Goal: Task Accomplishment & Management: Manage account settings

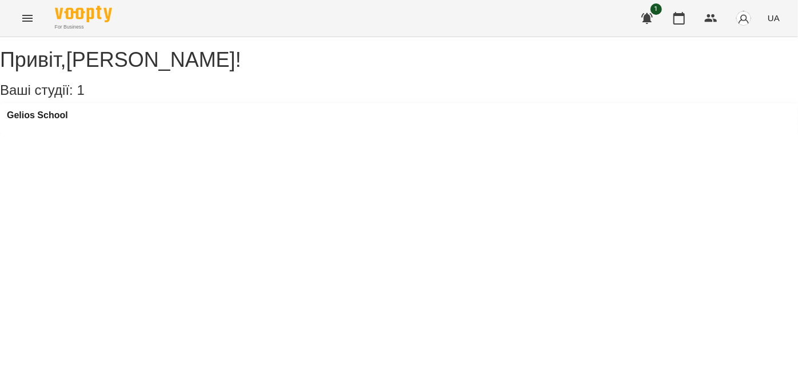
click at [23, 15] on icon "Menu" at bounding box center [27, 18] width 10 height 7
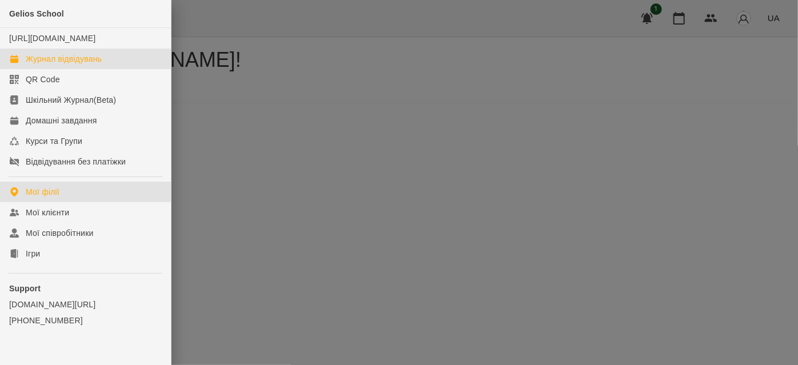
click at [69, 65] on div "Журнал відвідувань" at bounding box center [64, 58] width 76 height 11
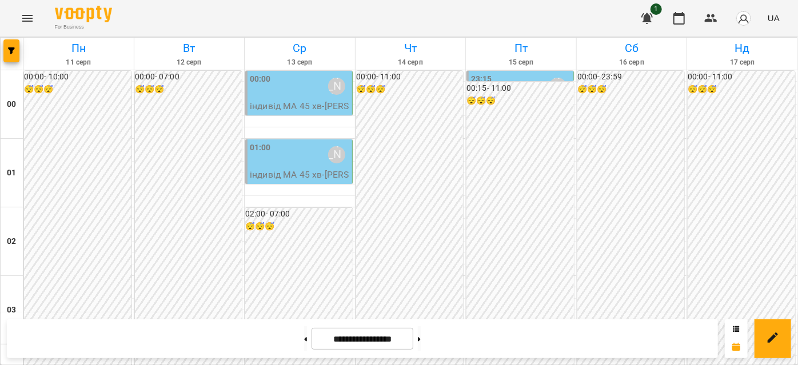
scroll to position [1195, 0]
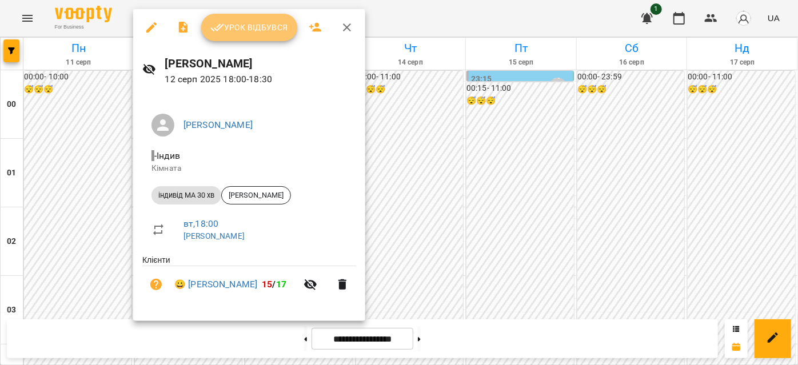
click at [224, 26] on span "Урок відбувся" at bounding box center [249, 28] width 78 height 14
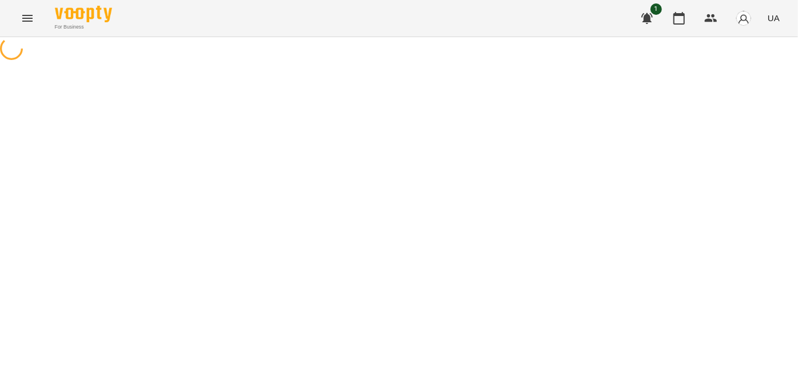
click at [24, 19] on icon "Menu" at bounding box center [28, 18] width 14 height 14
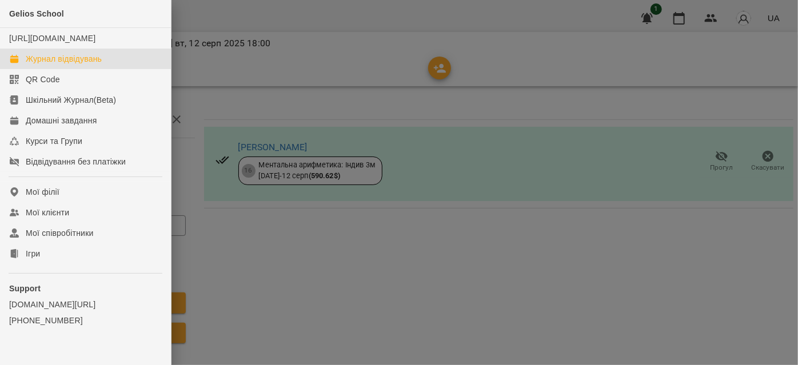
click at [54, 65] on div "Журнал відвідувань" at bounding box center [64, 58] width 76 height 11
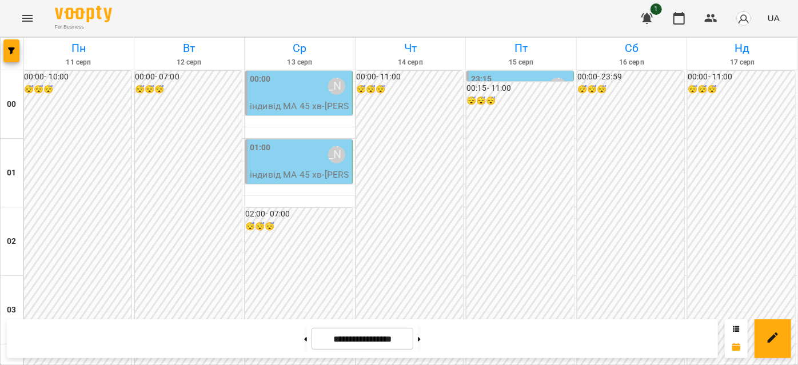
scroll to position [1247, 0]
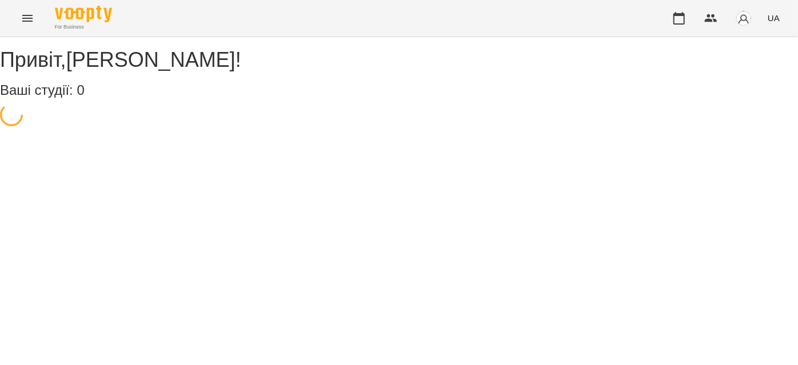
click at [32, 21] on icon "Menu" at bounding box center [27, 18] width 10 height 7
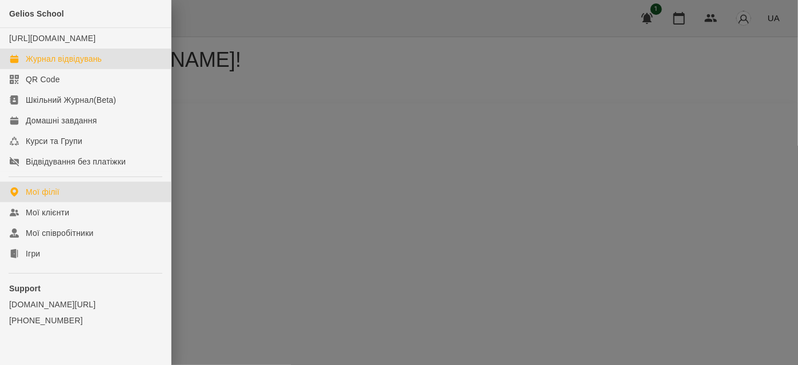
click at [73, 65] on div "Журнал відвідувань" at bounding box center [64, 58] width 76 height 11
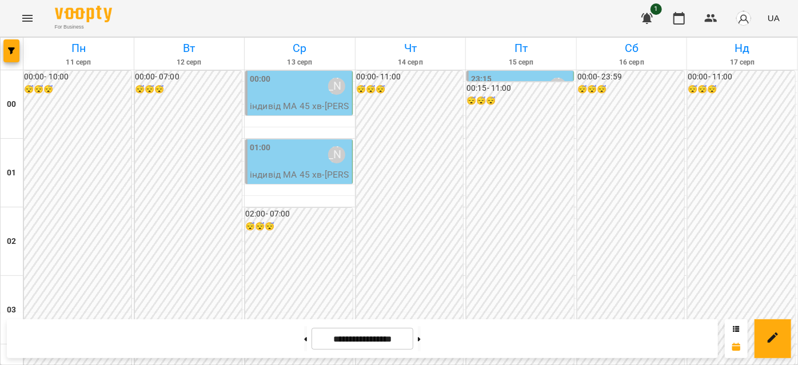
scroll to position [623, 0]
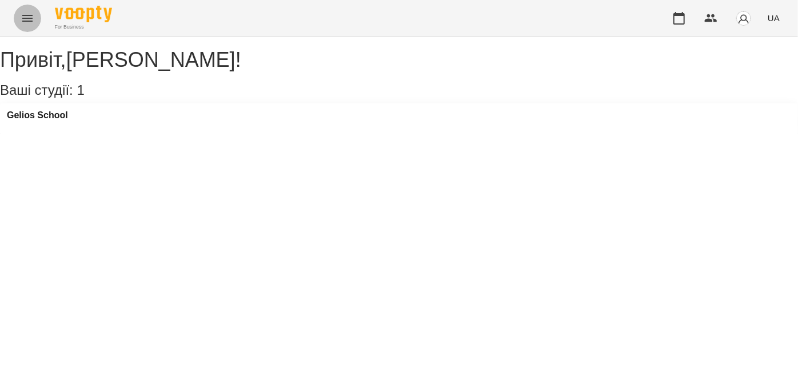
click at [30, 19] on icon "Menu" at bounding box center [28, 18] width 14 height 14
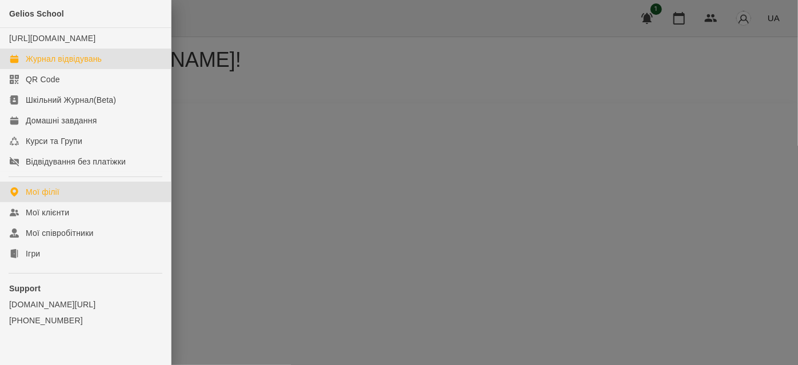
click at [56, 65] on div "Журнал відвідувань" at bounding box center [64, 58] width 76 height 11
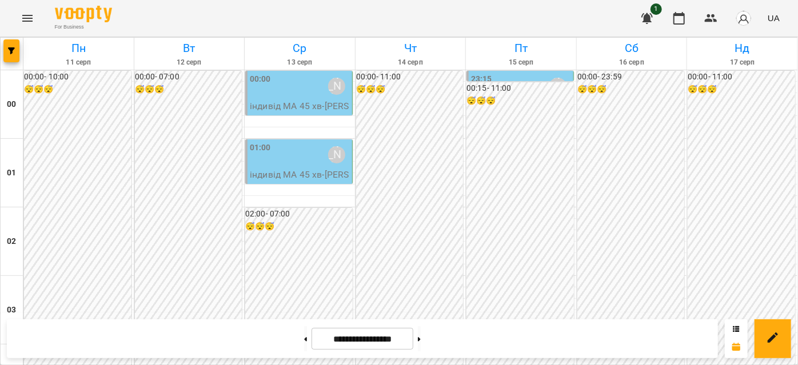
scroll to position [1143, 0]
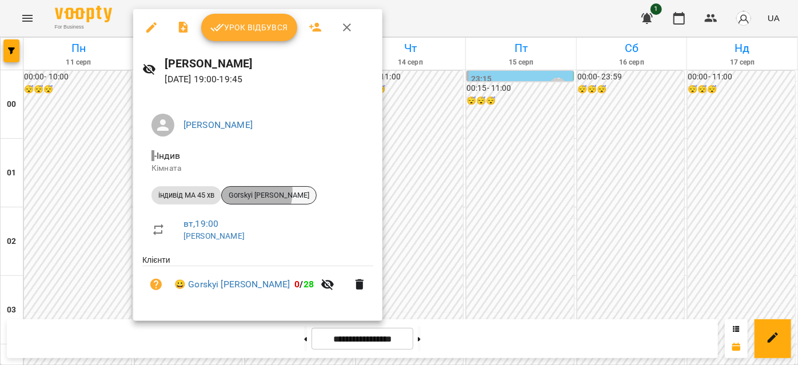
click at [246, 192] on span "Gorskyi [PERSON_NAME]" at bounding box center [269, 195] width 94 height 10
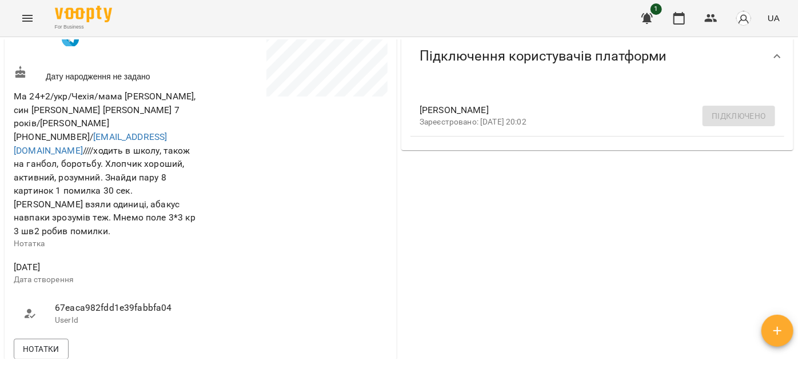
scroll to position [364, 0]
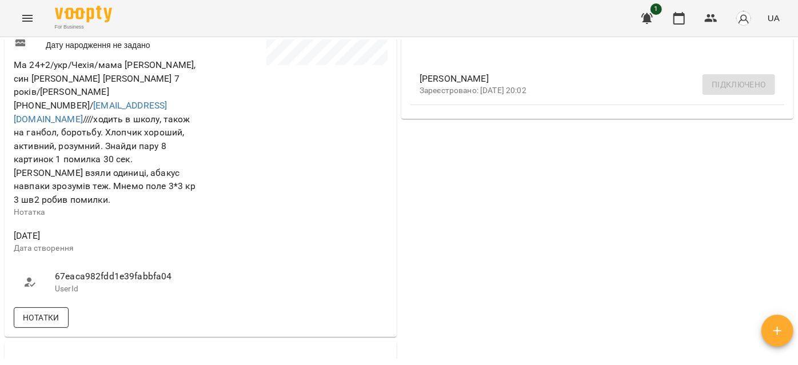
click at [42, 311] on span "Нотатки" at bounding box center [41, 318] width 37 height 14
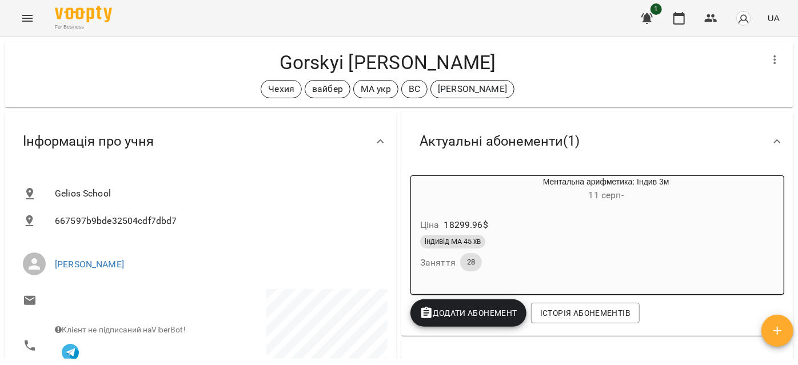
scroll to position [0, 0]
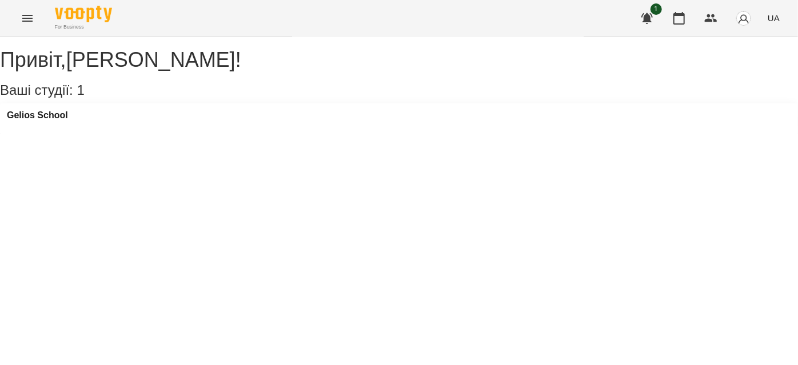
click at [23, 19] on icon "Menu" at bounding box center [28, 18] width 14 height 14
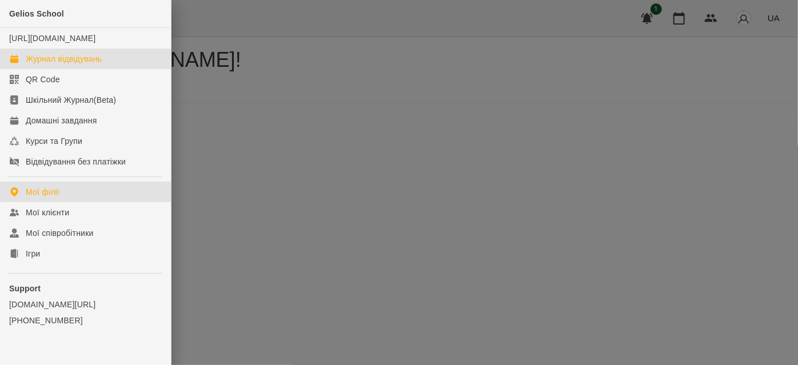
click at [53, 65] on div "Журнал відвідувань" at bounding box center [64, 58] width 76 height 11
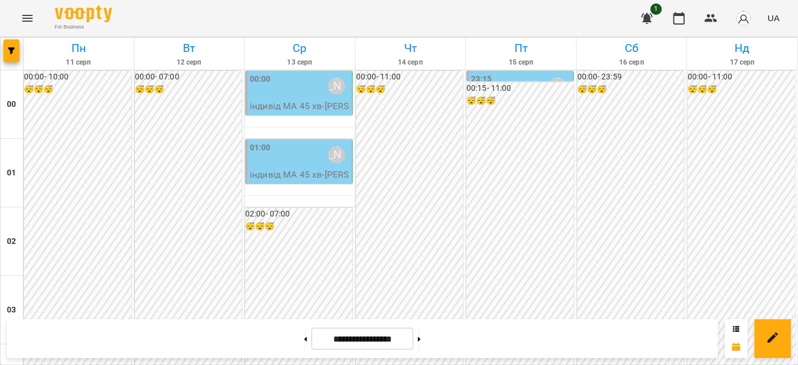
scroll to position [1299, 0]
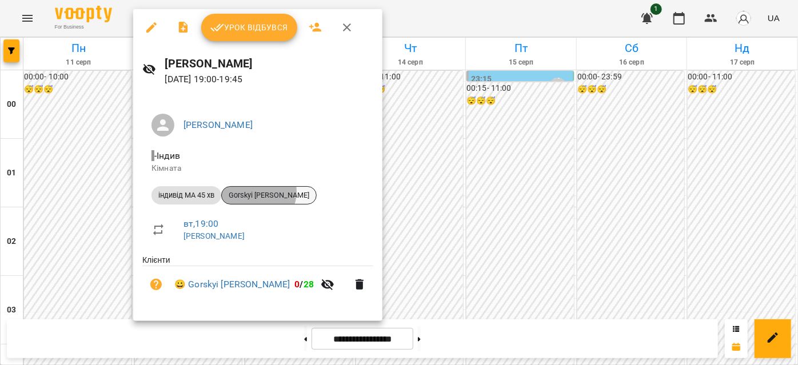
click at [259, 191] on span "Gorskyi [PERSON_NAME]" at bounding box center [269, 195] width 94 height 10
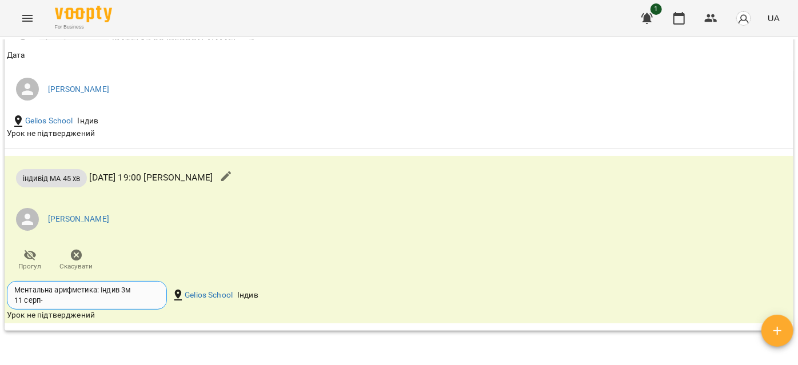
scroll to position [1351, 0]
